Goal: Ask a question

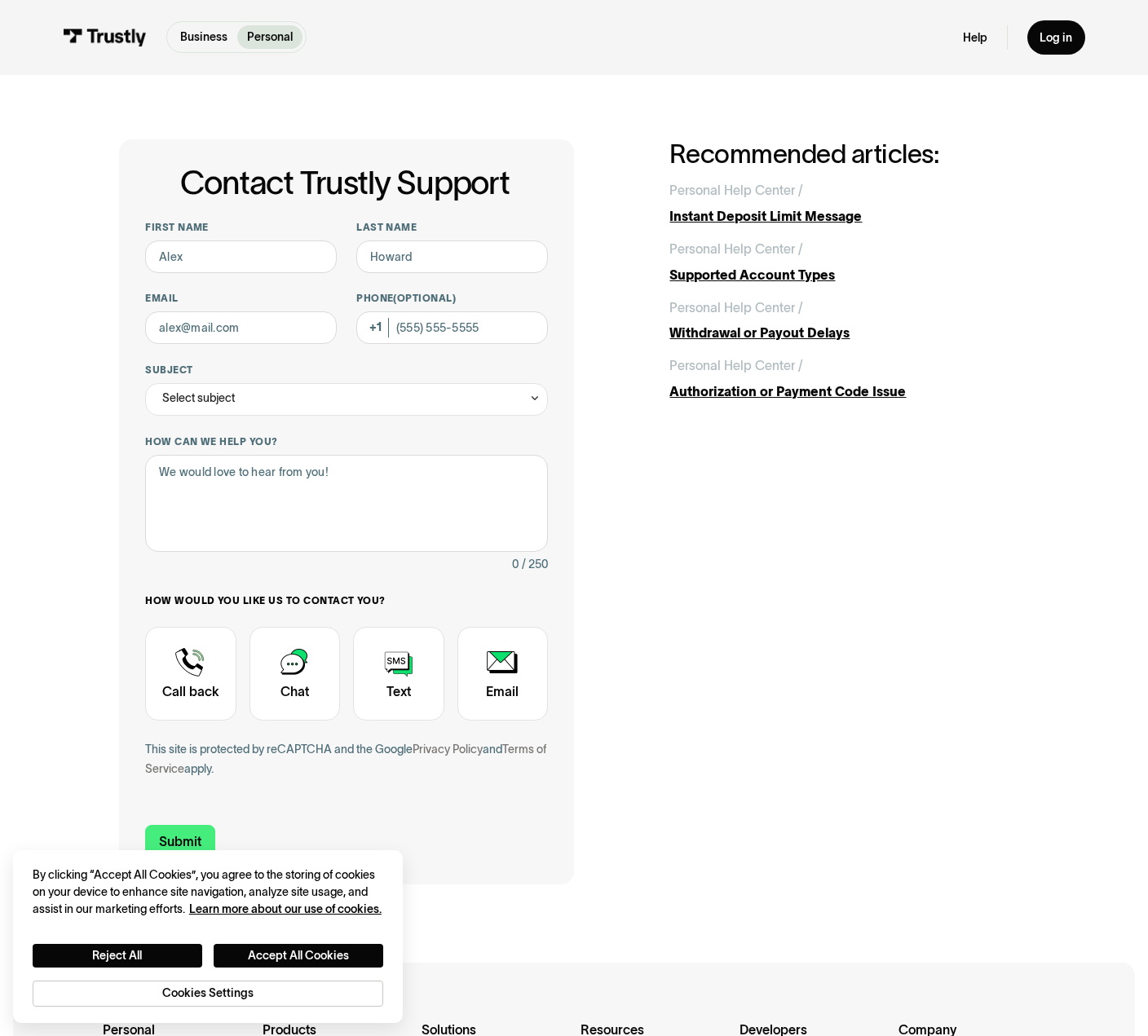
click at [937, 671] on div "Contact Trustly Support First name Last name Email Phone (Optional) Subject Sel…" at bounding box center [574, 512] width 909 height 745
